Goal: Information Seeking & Learning: Learn about a topic

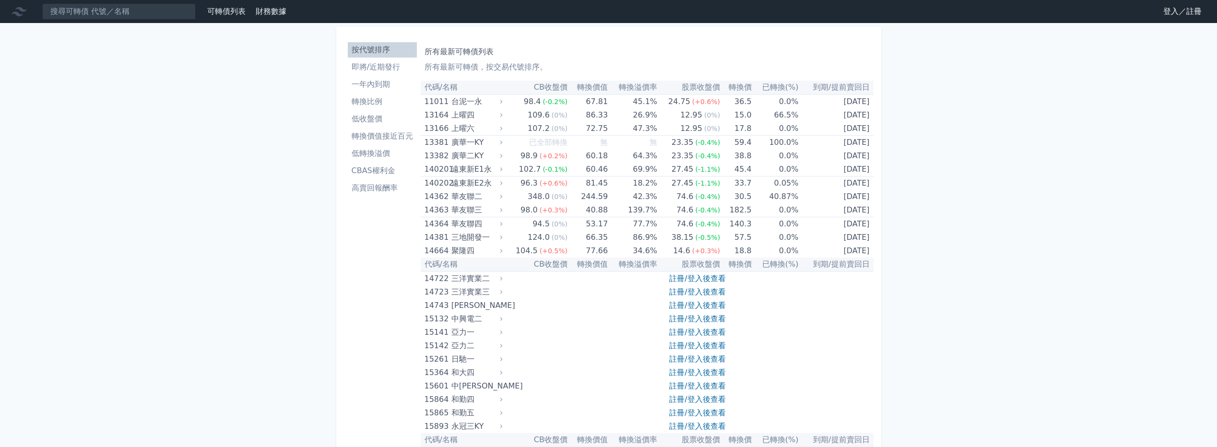
click at [1168, 12] on link "登入／註冊" at bounding box center [1182, 11] width 54 height 15
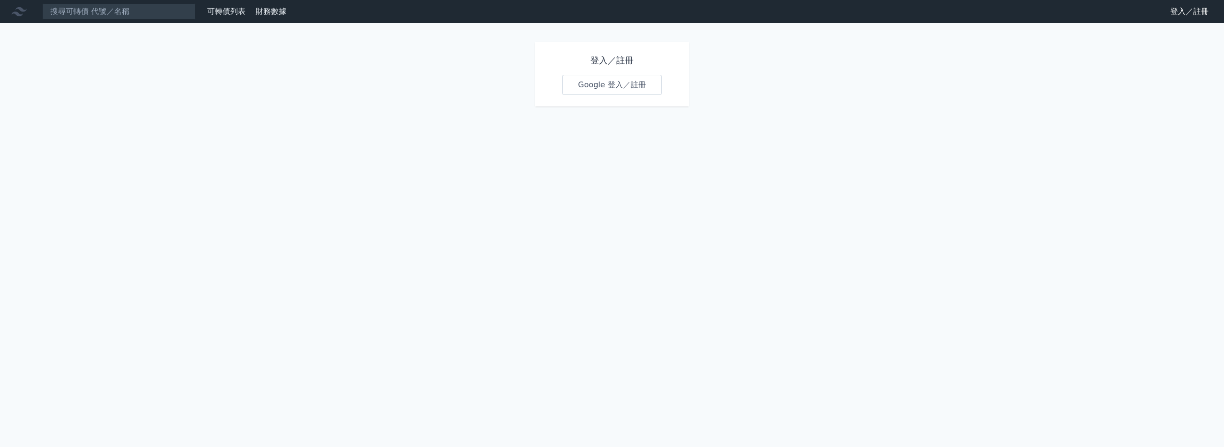
click at [643, 80] on link "Google 登入／註冊" at bounding box center [612, 85] width 100 height 20
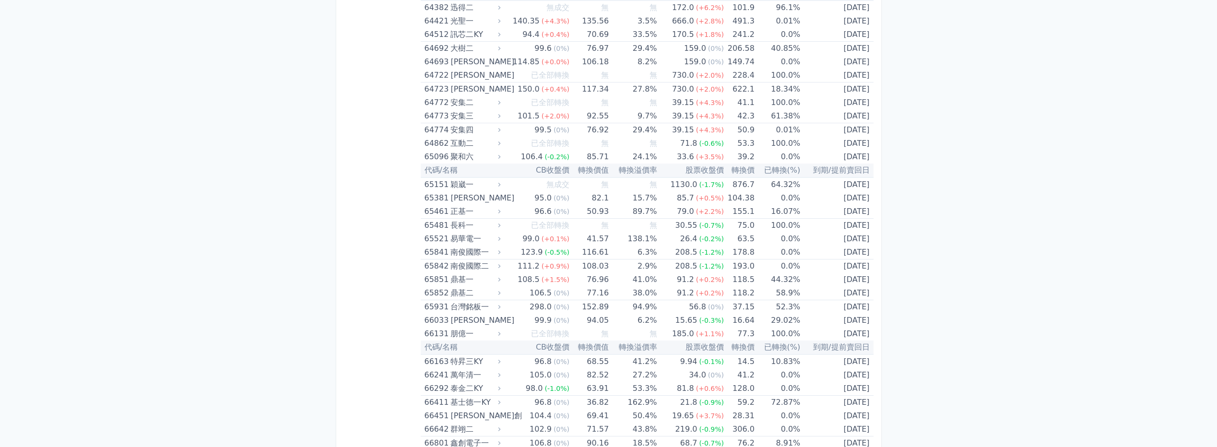
scroll to position [4362, 0]
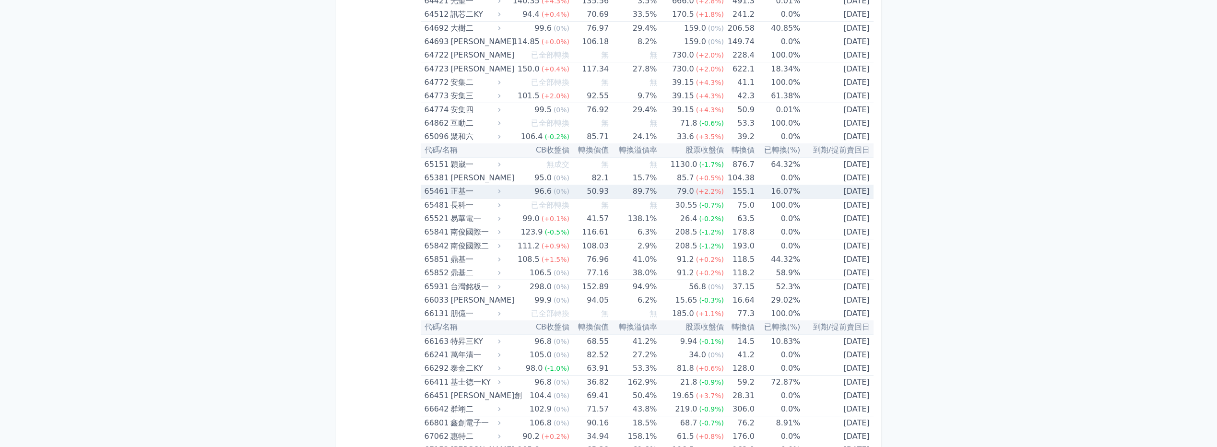
click at [460, 194] on div "正基一" at bounding box center [474, 191] width 48 height 13
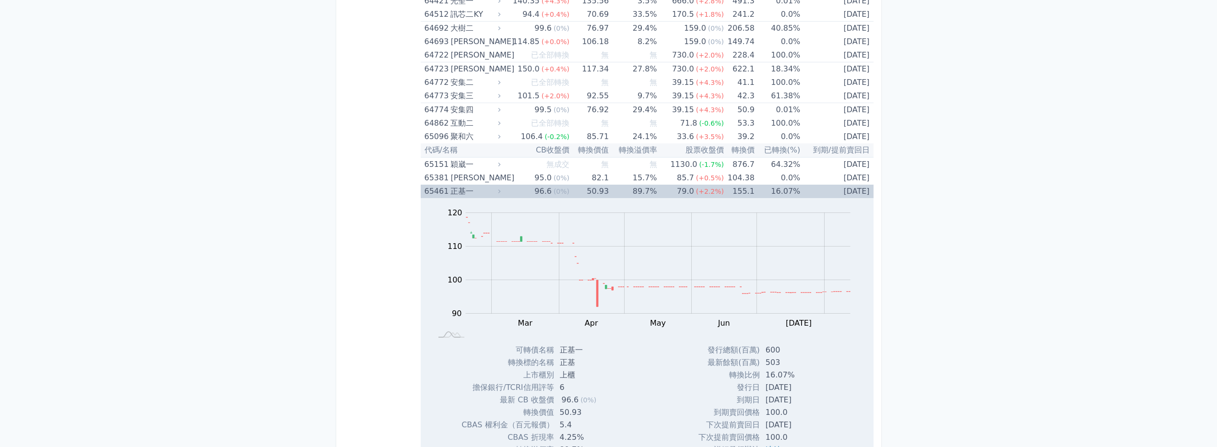
click at [462, 195] on div "正基一" at bounding box center [474, 191] width 48 height 13
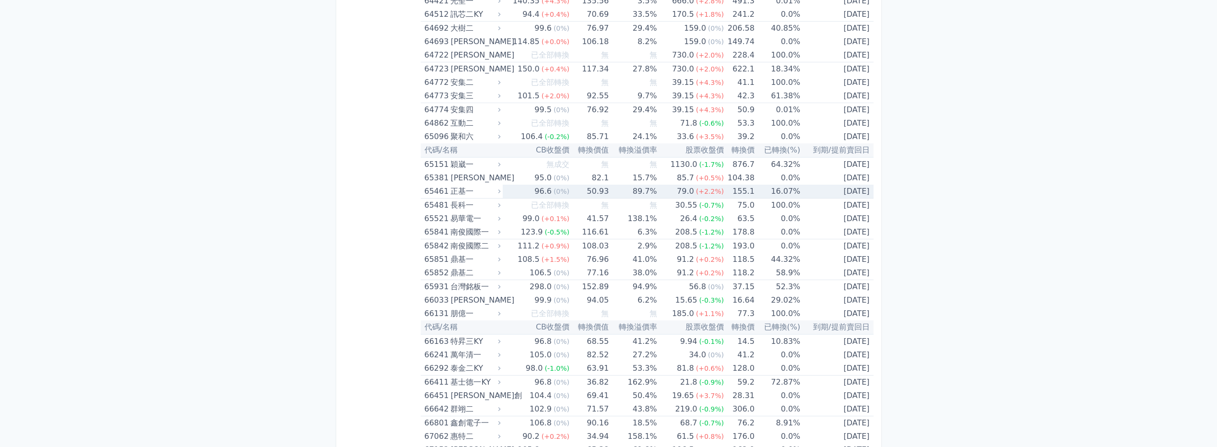
click at [468, 192] on div "正基一" at bounding box center [474, 191] width 48 height 13
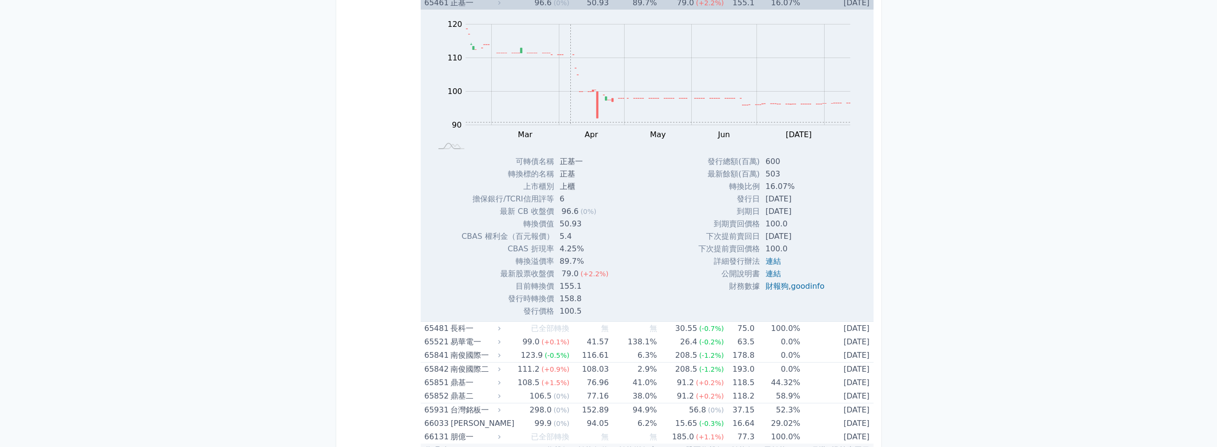
scroll to position [4458, 0]
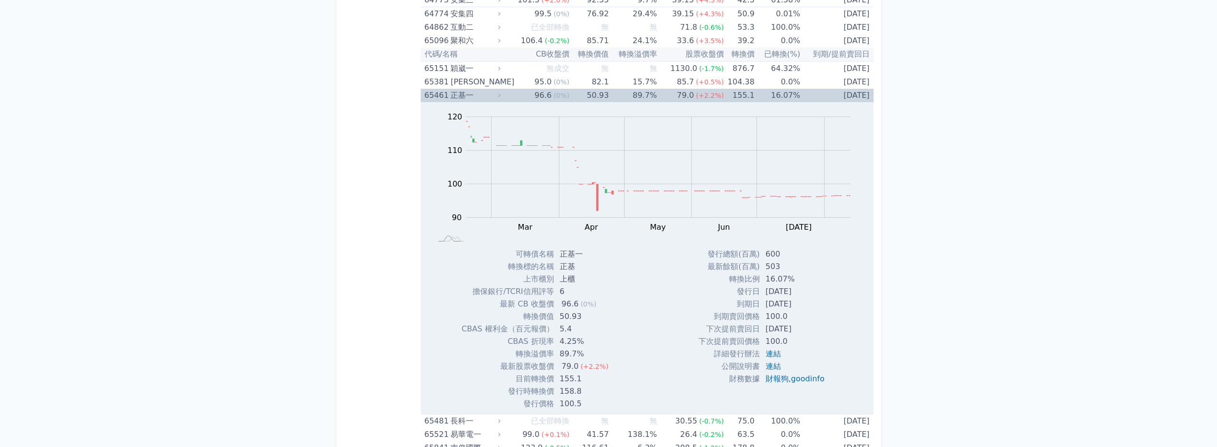
click at [508, 94] on td "96.6 (0%)" at bounding box center [536, 95] width 67 height 13
